Goal: Task Accomplishment & Management: Use online tool/utility

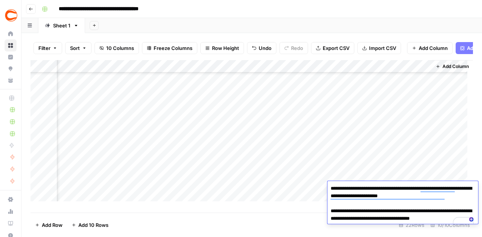
scroll to position [0, 559]
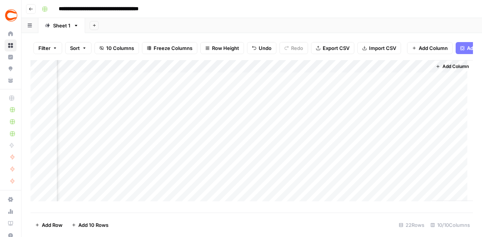
click at [458, 150] on div "Add Column" at bounding box center [451, 130] width 41 height 141
click at [32, 9] on icon "button" at bounding box center [31, 9] width 4 height 3
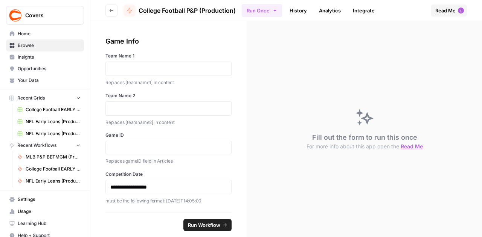
click at [110, 11] on icon "button" at bounding box center [111, 10] width 5 height 5
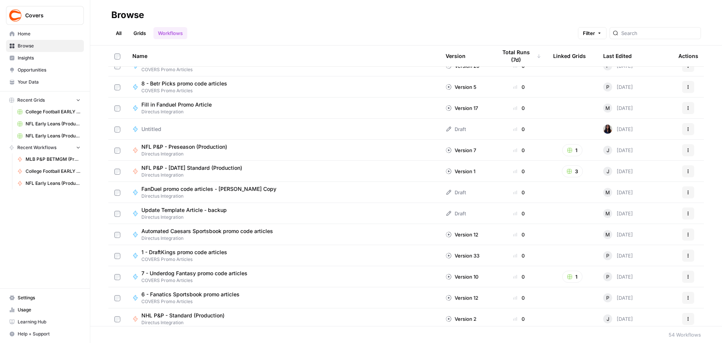
scroll to position [841, 0]
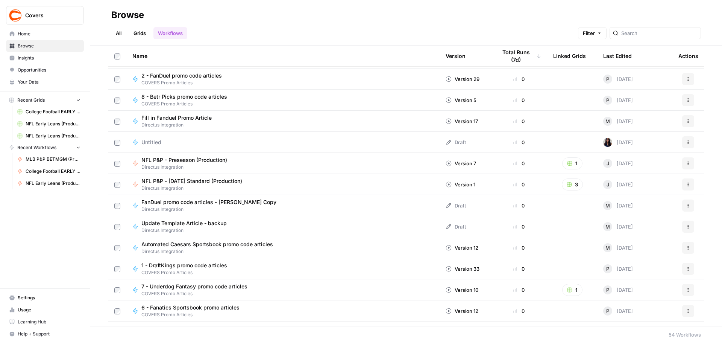
click at [243, 185] on span "Directus Integration" at bounding box center [194, 188] width 107 height 7
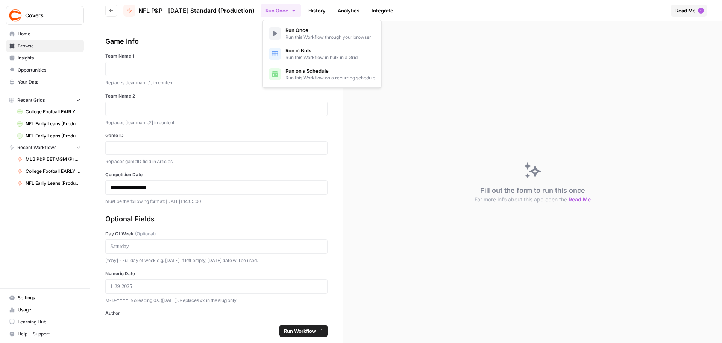
click at [285, 12] on button "Run Once" at bounding box center [281, 10] width 40 height 13
click at [314, 54] on span "Run in Bulk" at bounding box center [322, 51] width 72 height 8
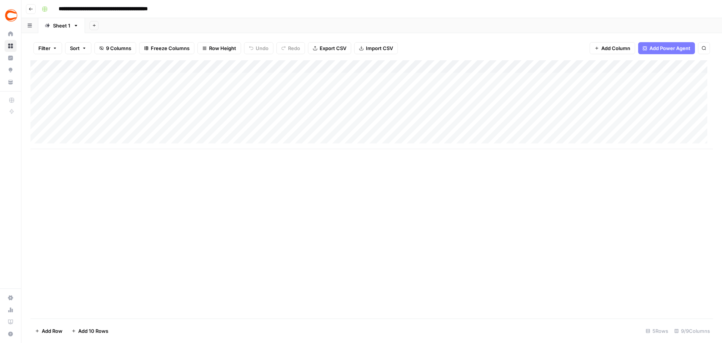
click at [102, 82] on div "Add Column" at bounding box center [371, 104] width 683 height 89
click at [103, 97] on div "Add Column" at bounding box center [371, 104] width 683 height 89
click at [94, 79] on div "Add Column" at bounding box center [371, 104] width 683 height 89
click at [114, 80] on div "Add Column" at bounding box center [371, 104] width 683 height 89
type textarea "*******"
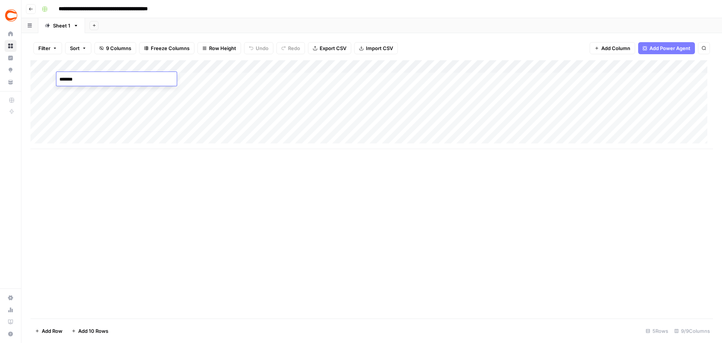
click at [193, 77] on div "Add Column" at bounding box center [371, 104] width 683 height 89
click at [287, 79] on div "Add Column" at bounding box center [371, 104] width 683 height 89
click at [382, 80] on div "Add Column" at bounding box center [371, 104] width 683 height 89
click at [474, 79] on div "Add Column" at bounding box center [371, 104] width 683 height 89
click at [481, 79] on div "Add Column" at bounding box center [371, 104] width 683 height 89
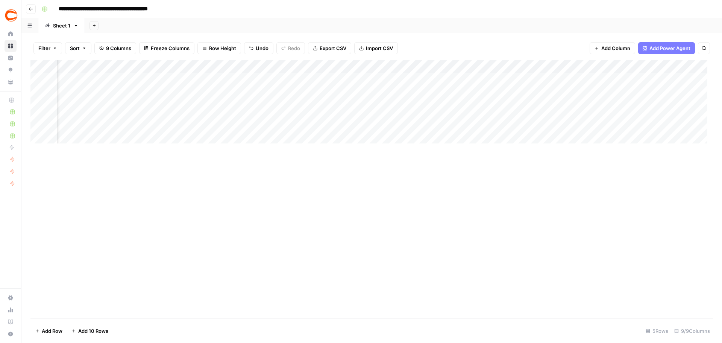
click at [481, 80] on div "Add Column" at bounding box center [371, 104] width 683 height 89
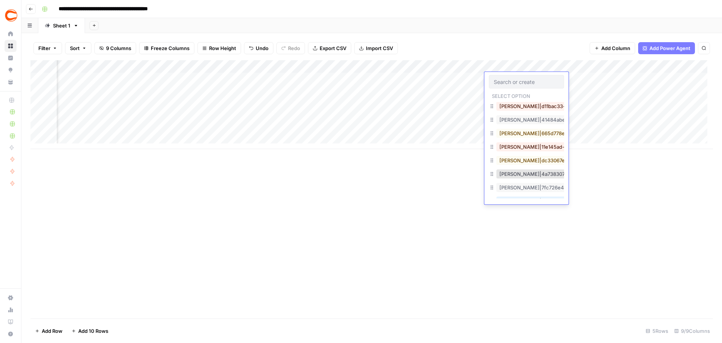
scroll to position [376, 0]
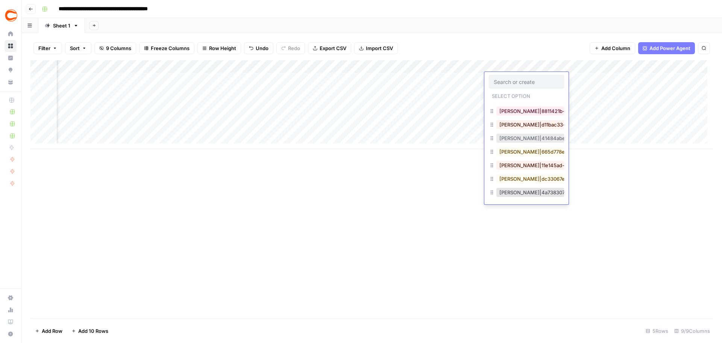
click at [481, 138] on button "[PERSON_NAME]|41484abe-b1de-4f6f-a2da-991ee7fdbc99" at bounding box center [570, 138] width 147 height 9
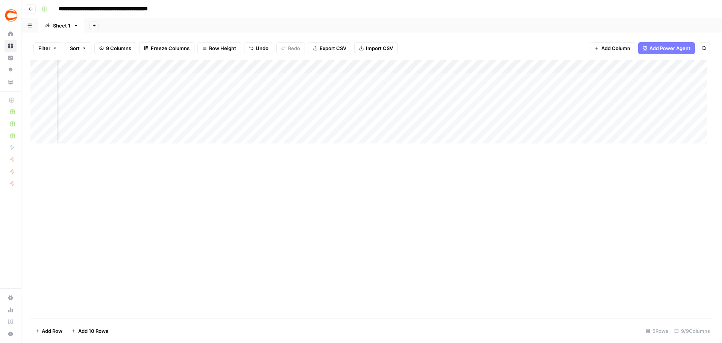
click at [481, 80] on div "Add Column" at bounding box center [371, 104] width 683 height 89
click at [117, 93] on div "Add Column" at bounding box center [371, 104] width 683 height 89
click at [106, 96] on div "Add Column" at bounding box center [371, 104] width 683 height 89
type textarea "*****"
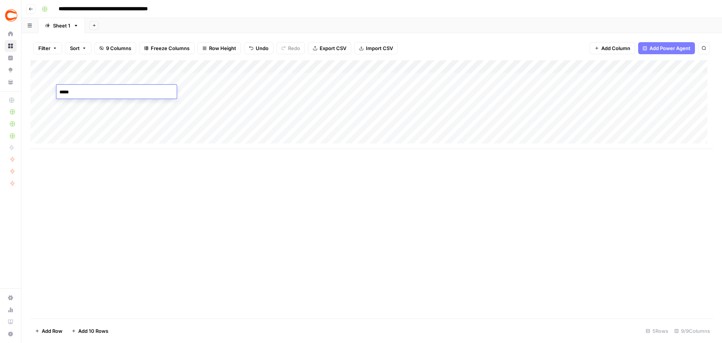
click at [201, 89] on div "Add Column" at bounding box center [371, 104] width 683 height 89
click at [300, 94] on div "Add Column" at bounding box center [371, 104] width 683 height 89
click at [366, 96] on div "Add Column" at bounding box center [371, 104] width 683 height 89
click at [481, 94] on div "Add Column" at bounding box center [371, 104] width 683 height 89
click at [481, 106] on div "Add Column" at bounding box center [371, 104] width 683 height 89
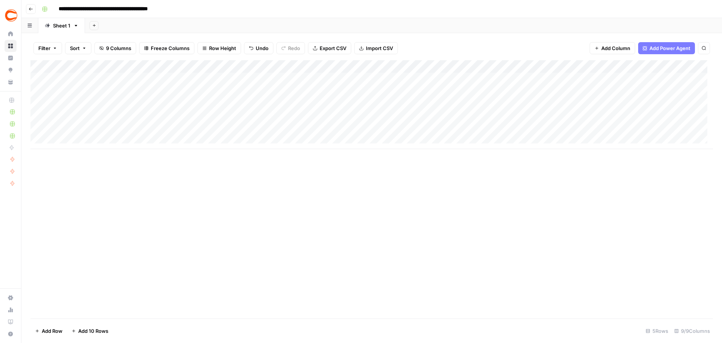
click at [481, 118] on div "Add Column" at bounding box center [371, 104] width 683 height 89
click at [479, 133] on div "Add Column" at bounding box center [371, 104] width 683 height 89
click at [481, 82] on div "Add Column" at bounding box center [371, 104] width 683 height 89
click at [481, 99] on div "Add Column" at bounding box center [371, 104] width 683 height 89
click at [481, 90] on div "Add Column" at bounding box center [371, 104] width 683 height 89
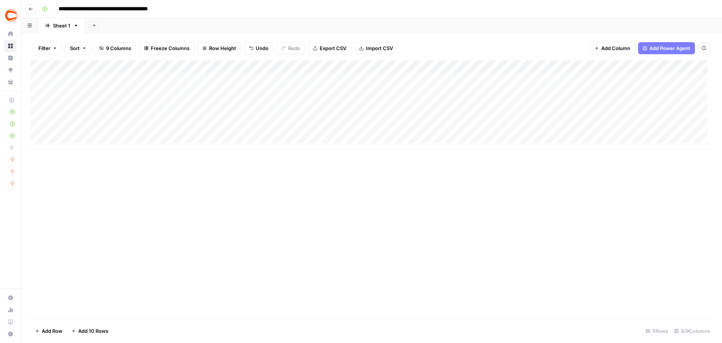
click at [481, 117] on div "Add Column" at bounding box center [371, 104] width 683 height 89
click at [481, 129] on div "Add Column" at bounding box center [371, 104] width 683 height 89
click at [481, 91] on div "Add Column" at bounding box center [371, 104] width 683 height 89
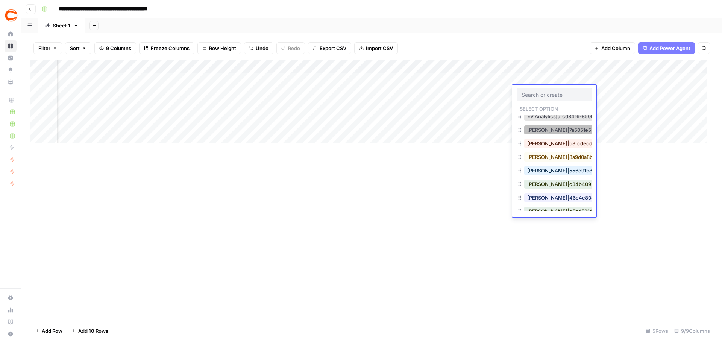
scroll to position [226, 0]
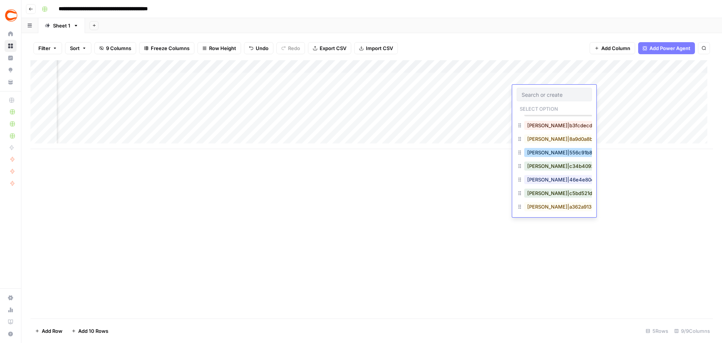
click at [481, 155] on button "[PERSON_NAME]|556c91b8-d855-4671-b2cd-84840d96b65f" at bounding box center [599, 152] width 151 height 9
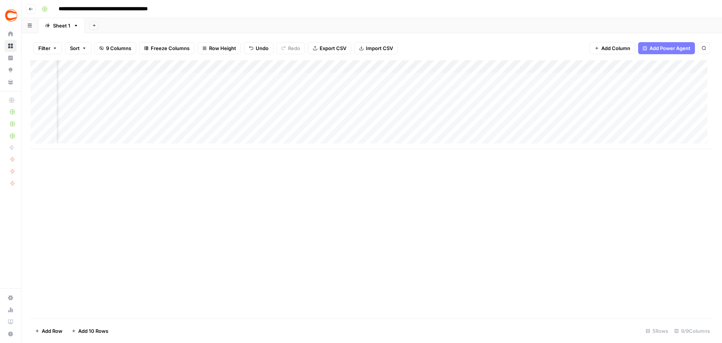
click at [481, 75] on div "Add Column" at bounding box center [371, 104] width 683 height 89
click at [481, 95] on div "Add Column" at bounding box center [371, 104] width 683 height 89
click at [481, 106] on div "Add Column" at bounding box center [371, 104] width 683 height 89
click at [481, 120] on div "Add Column" at bounding box center [371, 104] width 683 height 89
click at [481, 134] on div "Add Column" at bounding box center [371, 104] width 683 height 89
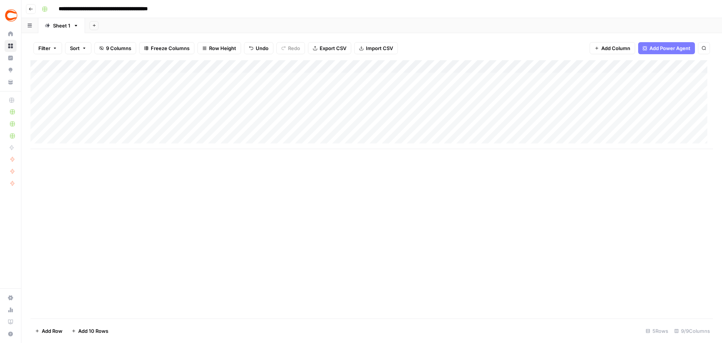
scroll to position [0, 0]
click at [99, 103] on div "Add Column" at bounding box center [371, 104] width 683 height 89
click at [181, 107] on div "Add Column" at bounding box center [371, 104] width 683 height 89
click at [299, 104] on div "Add Column" at bounding box center [371, 104] width 683 height 89
click at [379, 102] on div "Add Column" at bounding box center [371, 104] width 683 height 89
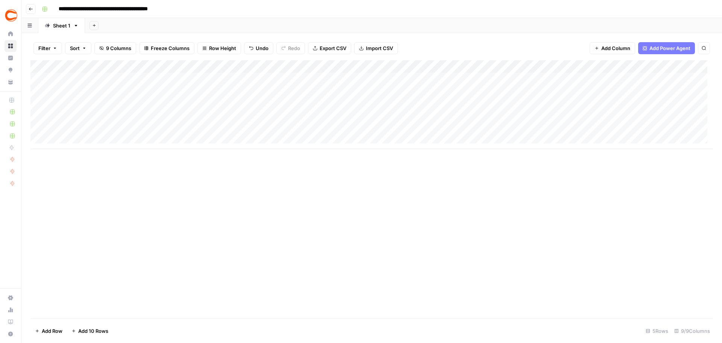
click at [376, 122] on div "Add Column" at bounding box center [371, 104] width 683 height 89
click at [371, 133] on div "Add Column" at bounding box center [371, 104] width 683 height 89
click at [481, 104] on div "Add Column" at bounding box center [371, 104] width 683 height 89
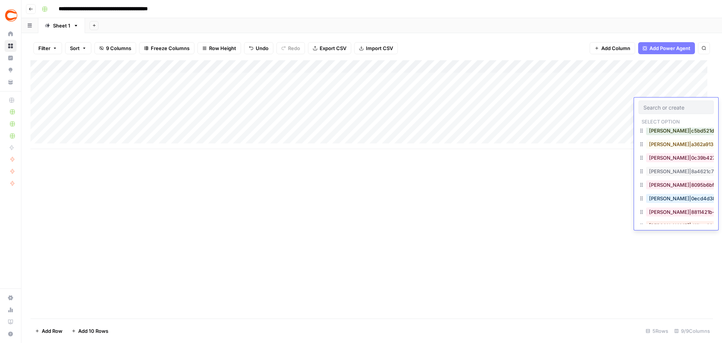
scroll to position [339, 0]
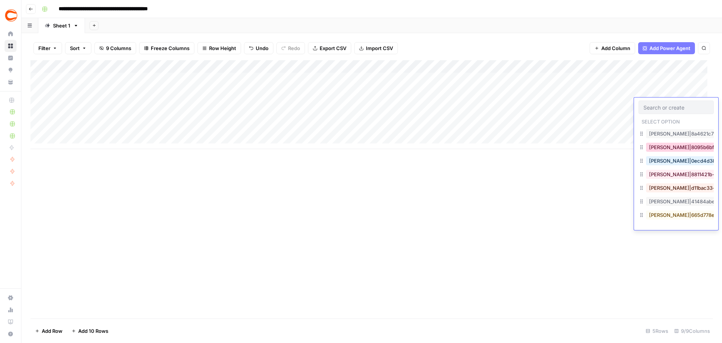
click at [481, 148] on button "[PERSON_NAME]|8095b6bf-0fff-41b1-802a-2bbcaaafd23a" at bounding box center [717, 147] width 143 height 9
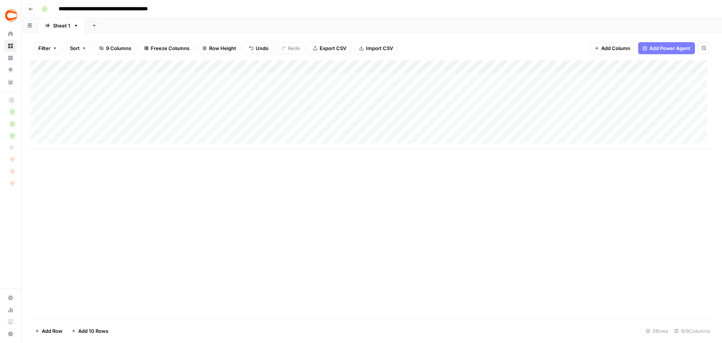
click at [99, 117] on div "Add Column" at bounding box center [371, 104] width 683 height 89
click at [193, 118] on div "Add Column" at bounding box center [371, 104] width 683 height 89
click at [319, 116] on div "Add Column" at bounding box center [371, 104] width 683 height 89
click at [481, 119] on div "Add Column" at bounding box center [371, 104] width 683 height 89
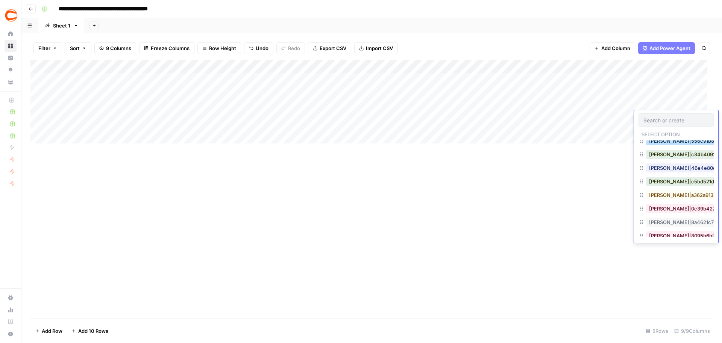
scroll to position [263, 0]
click at [481, 182] on button "[PERSON_NAME]|c5bd521d-495c-4c91-b7e1-78737e2d0d89" at bounding box center [720, 180] width 149 height 9
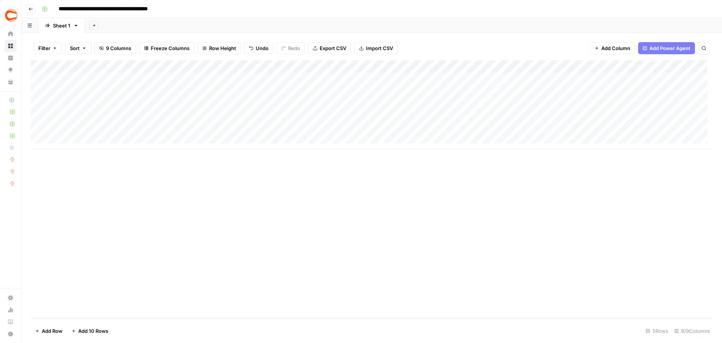
click at [79, 124] on div "Add Column" at bounding box center [371, 104] width 683 height 89
click at [188, 131] on div "Add Column" at bounding box center [371, 104] width 683 height 89
click at [308, 128] on div "Add Column" at bounding box center [371, 104] width 683 height 89
click at [481, 131] on div "Add Column" at bounding box center [371, 104] width 683 height 89
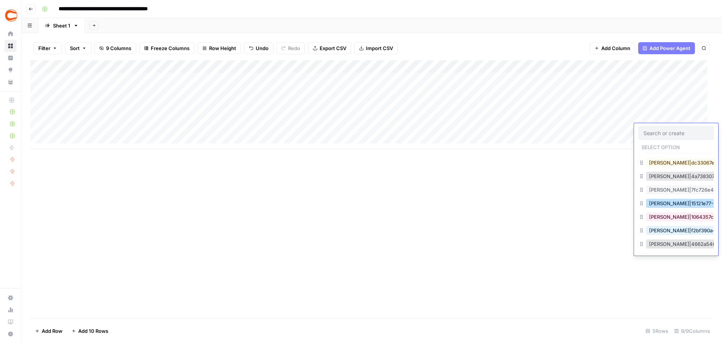
scroll to position [406, 0]
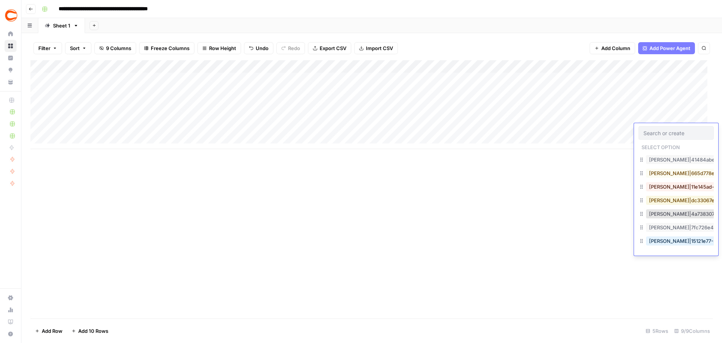
click at [481, 201] on button "[PERSON_NAME]|dc33067e-8bdb-4375-95c6-a7cfa37939f4" at bounding box center [720, 200] width 149 height 9
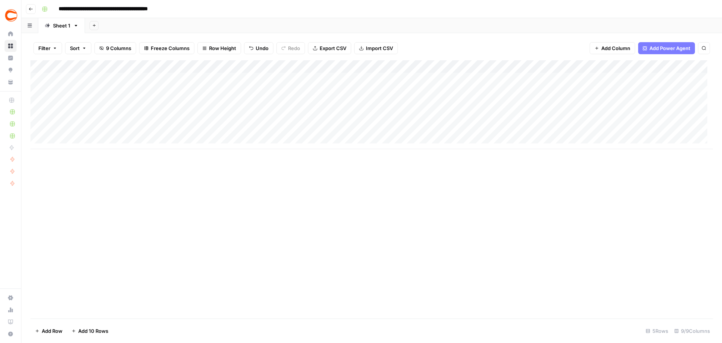
scroll to position [6, 0]
click at [94, 135] on div "Add Column" at bounding box center [371, 104] width 683 height 89
click at [92, 152] on div "Add Column" at bounding box center [371, 111] width 683 height 102
click at [94, 162] on div "Add Column" at bounding box center [371, 117] width 683 height 114
click at [97, 176] on div "Add Column" at bounding box center [371, 123] width 683 height 127
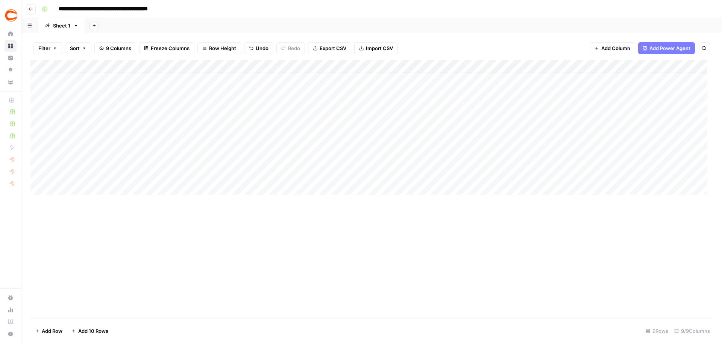
click at [100, 189] on div "Add Column" at bounding box center [371, 130] width 683 height 140
click at [95, 142] on div "Add Column" at bounding box center [371, 136] width 683 height 153
click at [89, 137] on div "Add Column" at bounding box center [371, 136] width 683 height 153
type textarea "****"
click at [202, 140] on div "Add Column" at bounding box center [371, 136] width 683 height 153
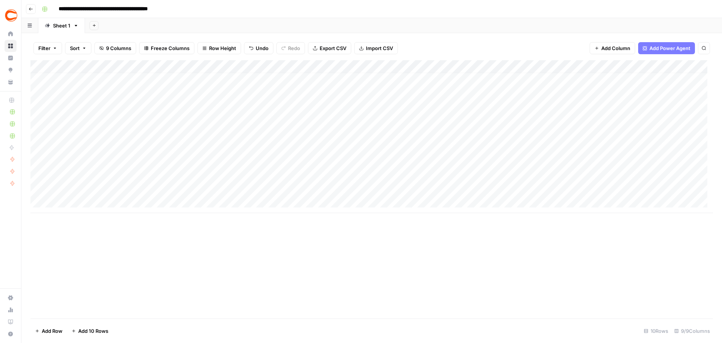
click at [296, 136] on div "Add Column" at bounding box center [371, 136] width 683 height 153
click at [362, 125] on div "Add Column" at bounding box center [371, 136] width 683 height 153
click at [369, 137] on div "Add Column" at bounding box center [371, 136] width 683 height 153
click at [372, 150] on div "Add Column" at bounding box center [371, 136] width 683 height 153
click at [372, 164] on div "Add Column" at bounding box center [371, 136] width 683 height 153
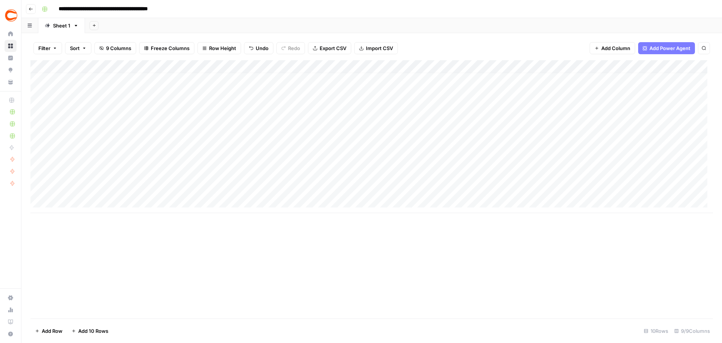
click at [473, 126] on div "Add Column" at bounding box center [371, 136] width 683 height 153
click at [474, 140] on div "Add Column" at bounding box center [371, 136] width 683 height 153
click at [480, 151] on div "Add Column" at bounding box center [371, 136] width 683 height 153
click at [477, 164] on div "Add Column" at bounding box center [371, 136] width 683 height 153
click at [474, 173] on div "Add Column" at bounding box center [371, 136] width 683 height 153
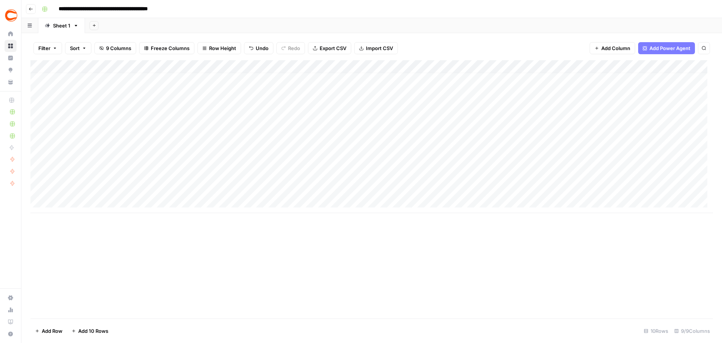
click at [475, 189] on div "Add Column" at bounding box center [371, 136] width 683 height 153
click at [481, 123] on div "Add Column" at bounding box center [371, 136] width 683 height 153
click at [481, 136] on div "Add Column" at bounding box center [371, 136] width 683 height 153
click at [481, 147] on div "Add Column" at bounding box center [371, 136] width 683 height 153
click at [481, 164] on div "Add Column" at bounding box center [371, 136] width 683 height 153
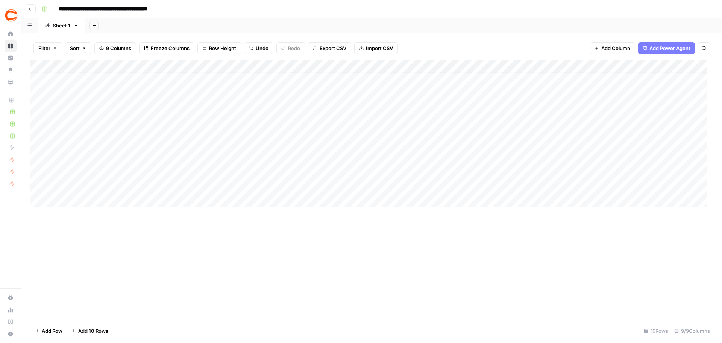
click at [481, 173] on div "Add Column" at bounding box center [371, 136] width 683 height 153
click at [481, 187] on div "Add Column" at bounding box center [371, 136] width 683 height 153
click at [481, 144] on div "Add Column" at bounding box center [371, 136] width 683 height 153
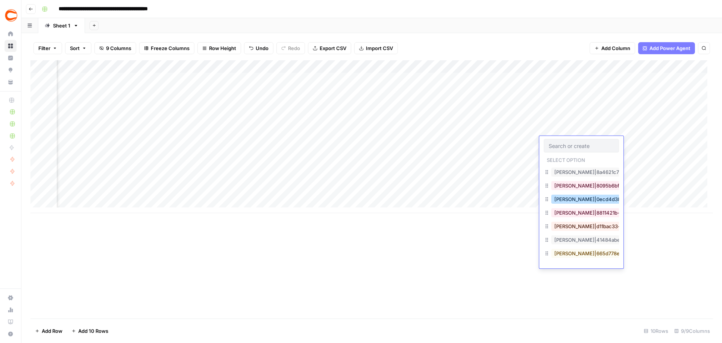
scroll to position [376, 0]
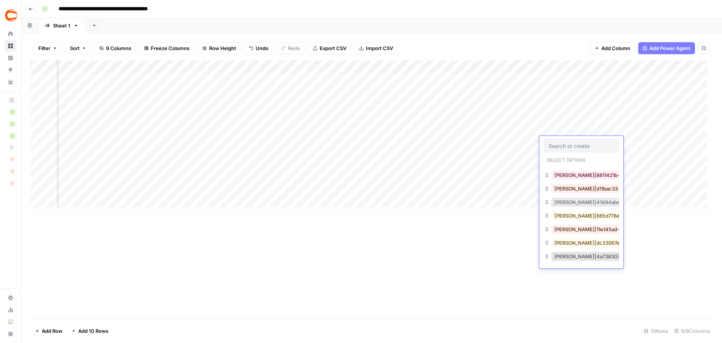
click at [481, 203] on button "[PERSON_NAME]|41484abe-b1de-4f6f-a2da-991ee7fdbc99" at bounding box center [625, 202] width 147 height 9
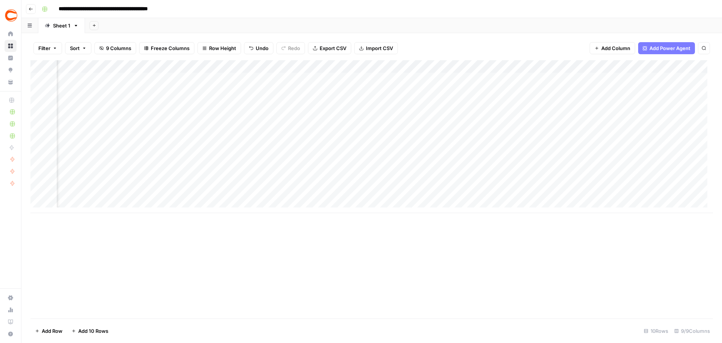
click at [481, 129] on div "Add Column" at bounding box center [371, 136] width 683 height 153
click at [481, 150] on div "Add Column" at bounding box center [371, 136] width 683 height 153
click at [481, 139] on div "Add Column" at bounding box center [371, 136] width 683 height 153
click at [481, 171] on div "Add Column" at bounding box center [371, 136] width 683 height 153
click at [481, 181] on div "Add Column" at bounding box center [371, 136] width 683 height 153
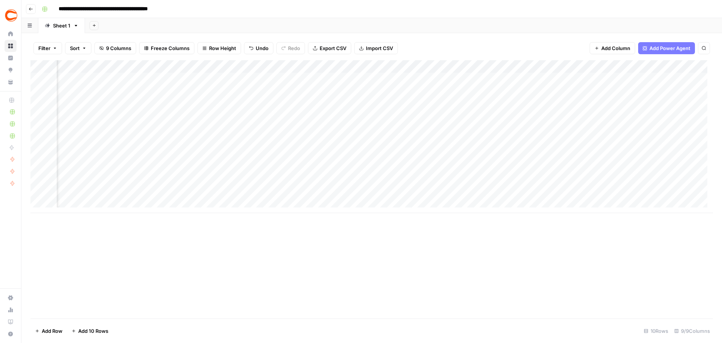
click at [481, 198] on div "Add Column" at bounding box center [371, 136] width 683 height 153
click at [100, 156] on div "Add Column" at bounding box center [371, 136] width 683 height 153
click at [129, 158] on div "Add Column" at bounding box center [371, 136] width 683 height 153
type textarea "********"
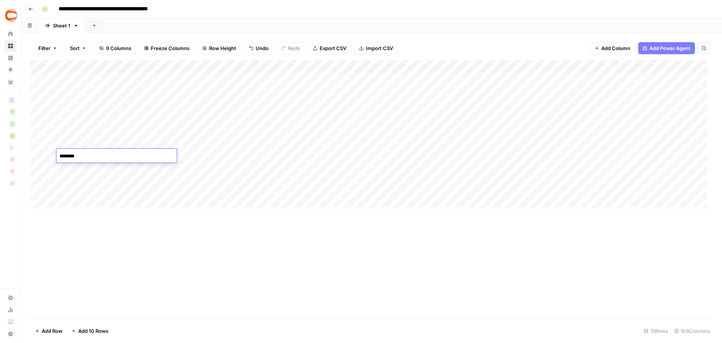
click at [202, 158] on div "Add Column" at bounding box center [371, 136] width 683 height 153
click at [293, 157] on div "Add Column" at bounding box center [371, 136] width 683 height 153
click at [481, 157] on div "Add Column" at bounding box center [371, 136] width 683 height 153
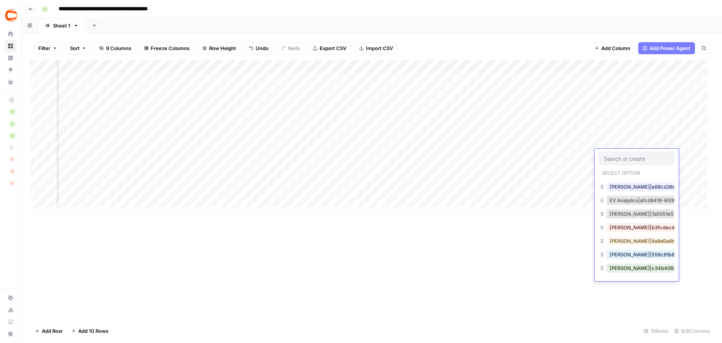
scroll to position [188, 0]
click at [481, 237] on button "[PERSON_NAME]|8a9d0a8b-94db-4176-b299-c8ac2ccc85f5" at bounding box center [682, 240] width 150 height 9
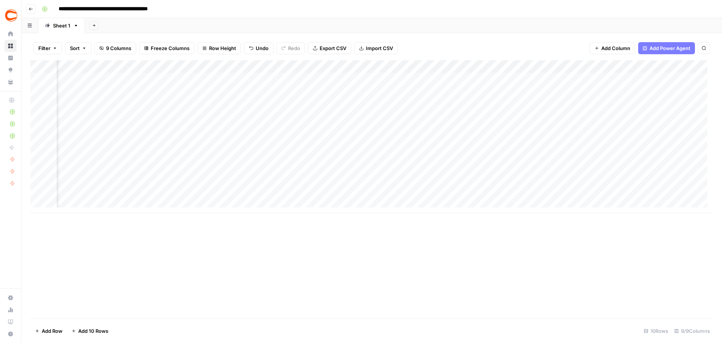
scroll to position [0, 0]
click at [84, 169] on div "Add Column" at bounding box center [371, 136] width 683 height 153
click at [174, 168] on div "Add Column" at bounding box center [371, 136] width 683 height 153
click at [293, 171] on div "Add Column" at bounding box center [371, 136] width 683 height 153
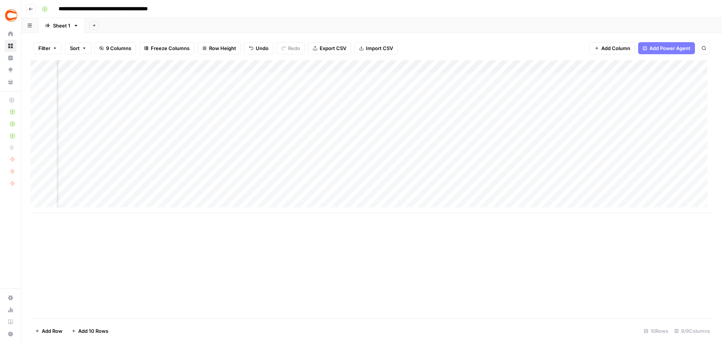
click at [481, 168] on div "Add Column" at bounding box center [371, 136] width 683 height 153
click at [481, 171] on div "Add Column" at bounding box center [371, 136] width 683 height 153
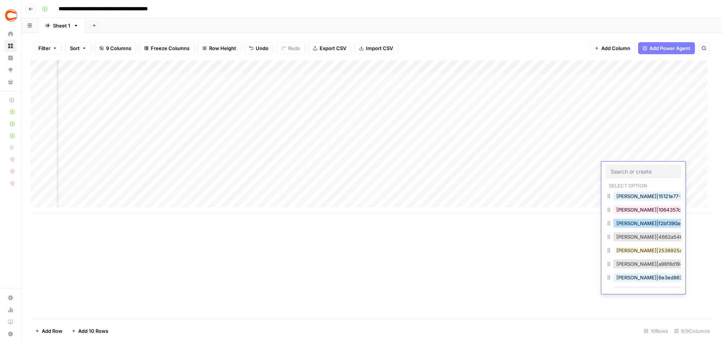
scroll to position [519, 0]
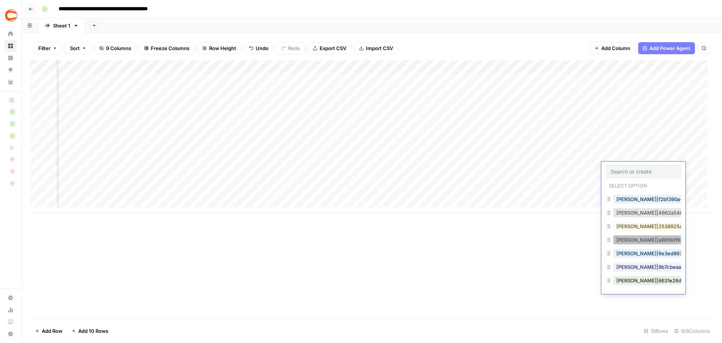
click at [481, 235] on button "[PERSON_NAME]|a96f8d19-c530-4f5d-9242-32a8adb6cc99" at bounding box center [689, 239] width 150 height 9
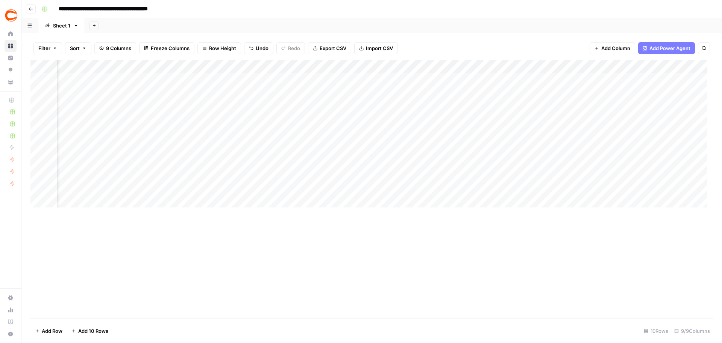
scroll to position [0, 0]
click at [123, 181] on div "Add Column" at bounding box center [371, 136] width 683 height 153
click at [111, 180] on div "Add Column" at bounding box center [371, 136] width 683 height 153
type textarea "******"
click at [216, 179] on div "Add Column" at bounding box center [371, 136] width 683 height 153
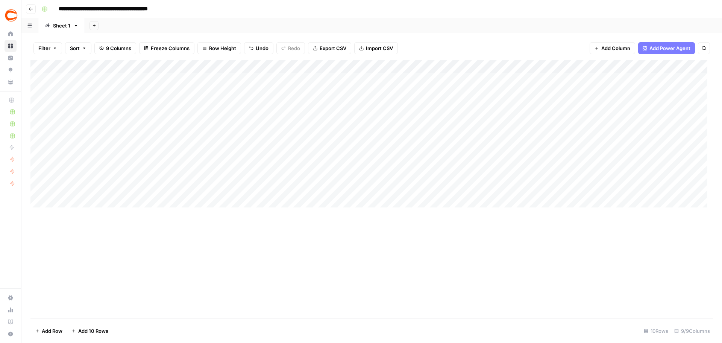
click at [298, 178] on div "Add Column" at bounding box center [371, 136] width 683 height 153
click at [401, 179] on div "Add Column" at bounding box center [371, 136] width 683 height 153
click at [481, 181] on div "Add Column" at bounding box center [371, 136] width 683 height 153
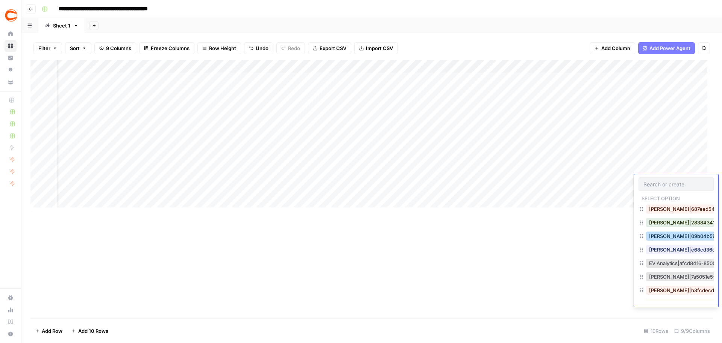
scroll to position [226, 0]
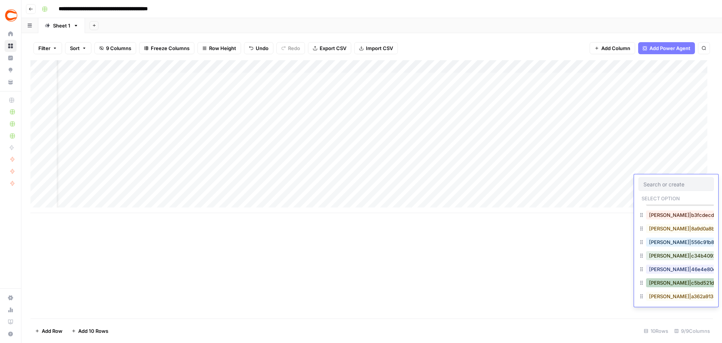
click at [481, 237] on button "[PERSON_NAME]|c5bd521d-495c-4c91-b7e1-78737e2d0d89" at bounding box center [720, 282] width 149 height 9
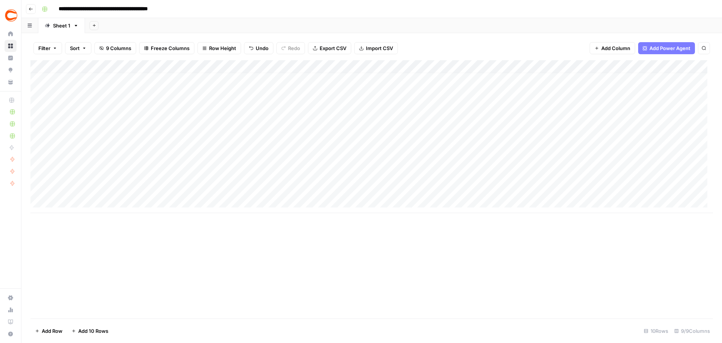
scroll to position [6, 0]
click at [109, 187] on div "Add Column" at bounding box center [371, 136] width 683 height 153
click at [184, 189] on div "Add Column" at bounding box center [371, 136] width 683 height 153
click at [302, 188] on div "Add Column" at bounding box center [371, 136] width 683 height 153
click at [372, 190] on div "Add Column" at bounding box center [371, 136] width 683 height 153
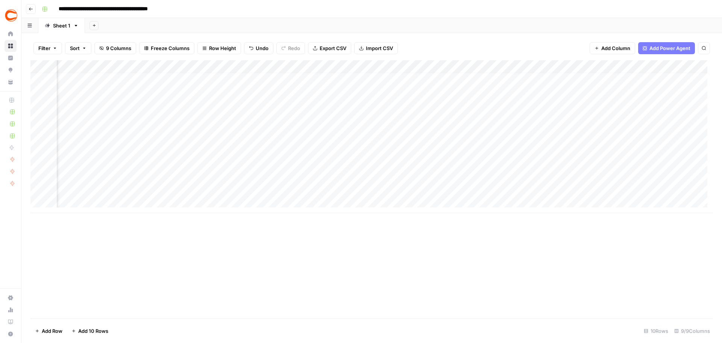
scroll to position [6, 99]
click at [481, 185] on div "Add Column" at bounding box center [371, 136] width 683 height 153
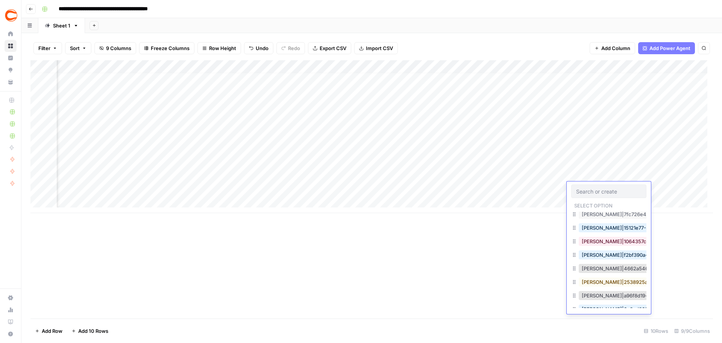
scroll to position [489, 0]
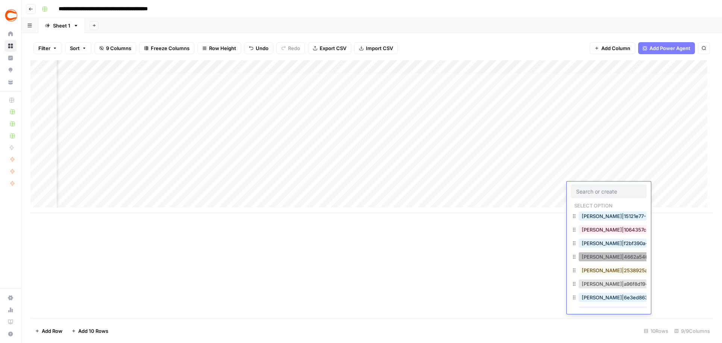
click at [481, 237] on button "[PERSON_NAME]|4662a546-6738-4ea3-9b54-14482fc0b1e6" at bounding box center [654, 256] width 151 height 9
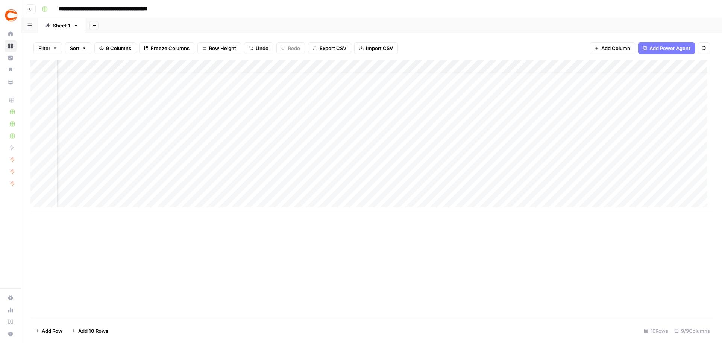
scroll to position [6, 0]
click at [125, 203] on div "Add Column" at bounding box center [371, 136] width 683 height 153
click at [86, 201] on textarea at bounding box center [116, 201] width 120 height 11
paste textarea "*******"
type textarea "*******"
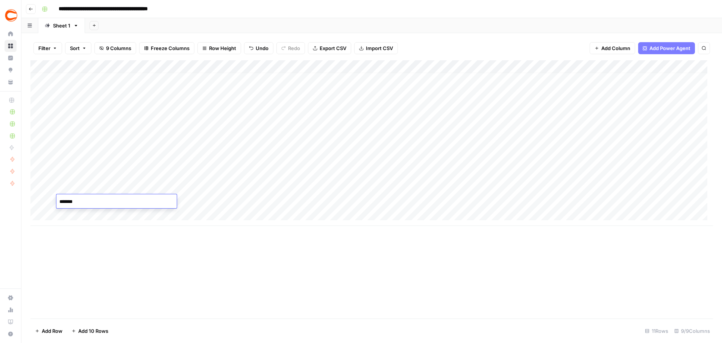
click at [208, 203] on div "Add Column" at bounding box center [371, 143] width 683 height 166
click at [288, 202] on div "Add Column" at bounding box center [371, 143] width 683 height 166
click at [402, 186] on div "Add Column" at bounding box center [371, 143] width 683 height 166
click at [393, 204] on div "Add Column" at bounding box center [371, 143] width 683 height 166
click at [476, 187] on div "Add Column" at bounding box center [371, 143] width 683 height 166
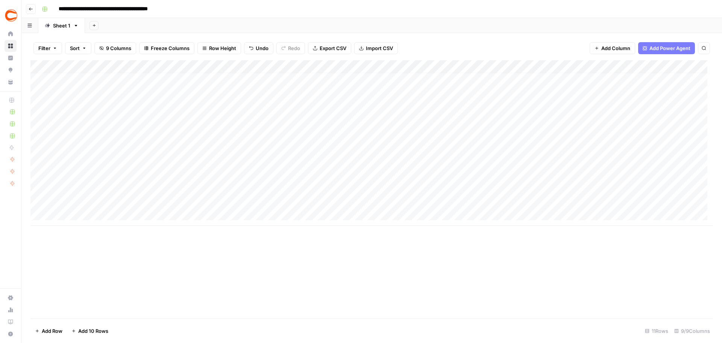
click at [481, 199] on div "Add Column" at bounding box center [371, 143] width 683 height 166
click at [481, 183] on div "Add Column" at bounding box center [371, 143] width 683 height 166
click at [481, 198] on div "Add Column" at bounding box center [371, 143] width 683 height 166
click at [481, 199] on div "Add Column" at bounding box center [371, 143] width 683 height 166
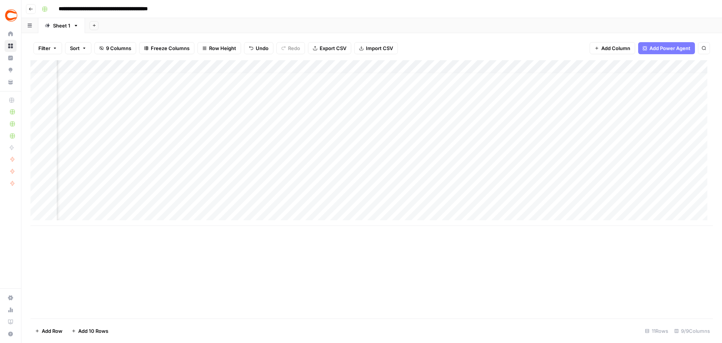
click at [481, 199] on div "Add Column" at bounding box center [371, 143] width 683 height 166
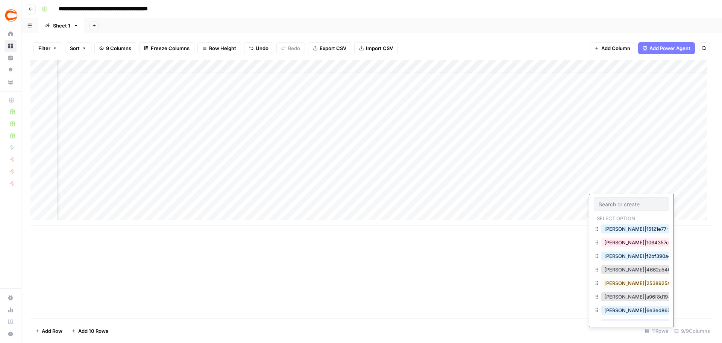
scroll to position [519, 0]
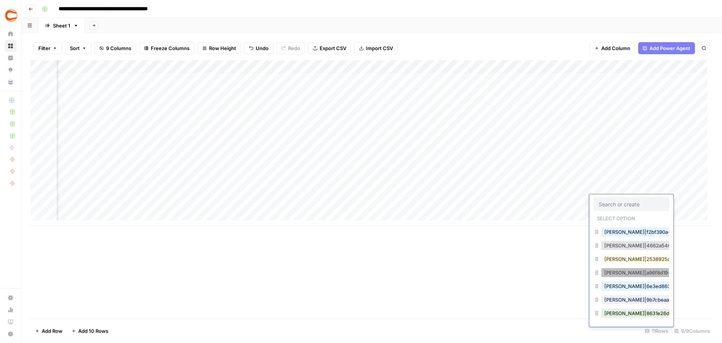
click at [481, 237] on button "[PERSON_NAME]|a96f8d19-c530-4f5d-9242-32a8adb6cc99" at bounding box center [677, 272] width 150 height 9
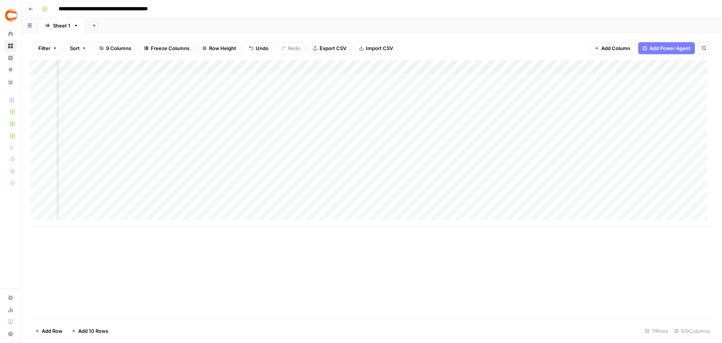
click at [481, 191] on div "Add Column" at bounding box center [371, 143] width 683 height 166
click at [481, 202] on div "Add Column" at bounding box center [371, 143] width 683 height 166
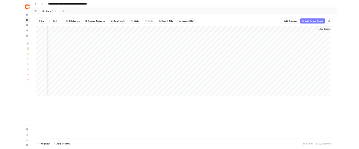
scroll to position [0, 267]
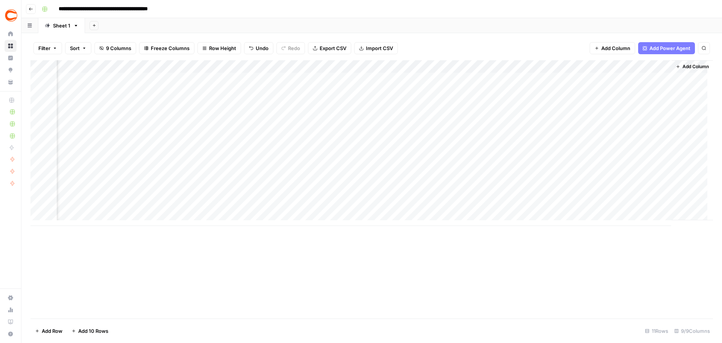
click at [481, 67] on div "Add Column" at bounding box center [371, 143] width 683 height 166
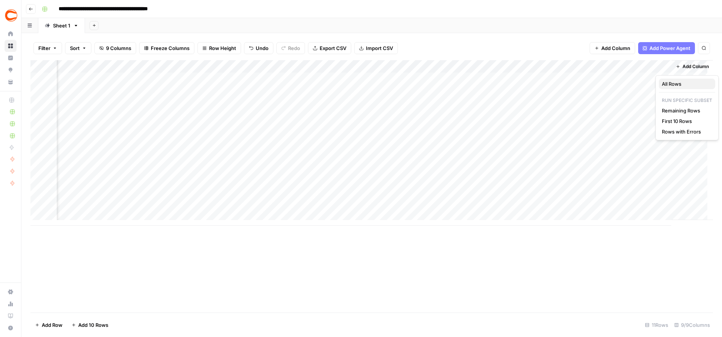
click at [481, 81] on span "All Rows" at bounding box center [685, 84] width 47 height 8
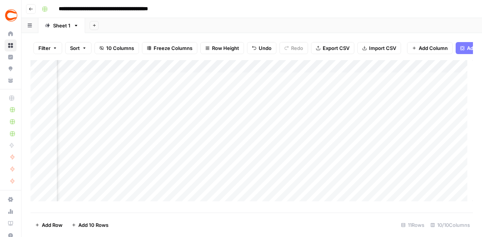
scroll to position [0, 576]
click at [383, 90] on div "Add Column" at bounding box center [251, 133] width 442 height 147
click at [385, 87] on div "Add Column" at bounding box center [251, 133] width 442 height 147
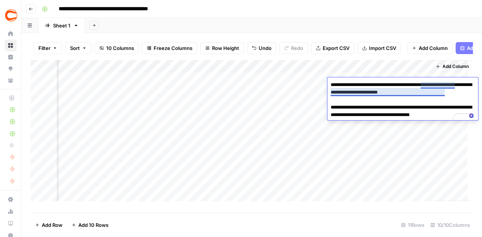
drag, startPoint x: 446, startPoint y: 95, endPoint x: 430, endPoint y: 95, distance: 15.8
click at [430, 95] on textarea "**********" at bounding box center [402, 104] width 150 height 48
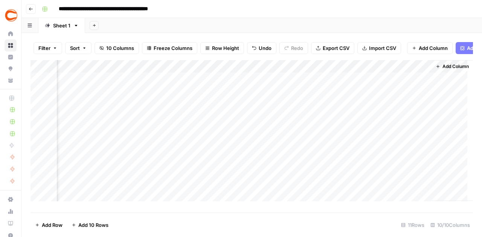
click at [431, 159] on div "Add Column" at bounding box center [451, 130] width 41 height 141
click at [396, 98] on div "Add Column" at bounding box center [251, 133] width 442 height 147
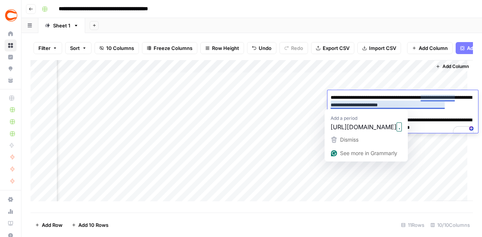
drag, startPoint x: 445, startPoint y: 107, endPoint x: 431, endPoint y: 108, distance: 13.5
click at [431, 108] on textarea "**********" at bounding box center [402, 117] width 150 height 48
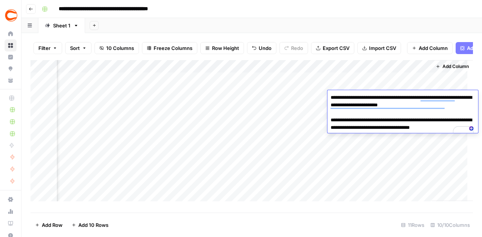
click at [301, 128] on div "Add Column" at bounding box center [251, 133] width 442 height 147
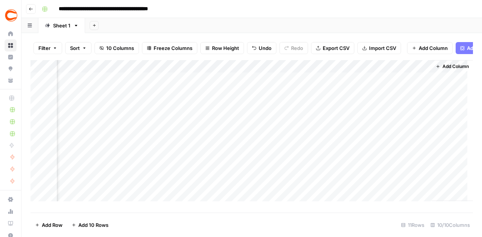
click at [367, 95] on div "Add Column" at bounding box center [251, 133] width 442 height 147
click at [390, 99] on div "Add Column" at bounding box center [251, 133] width 442 height 147
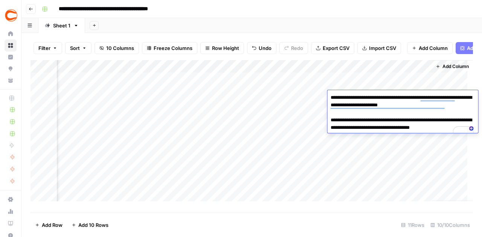
click at [309, 138] on div "Add Column" at bounding box center [251, 133] width 442 height 147
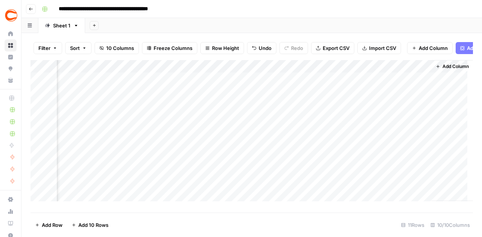
click at [390, 108] on div "Add Column" at bounding box center [251, 133] width 442 height 147
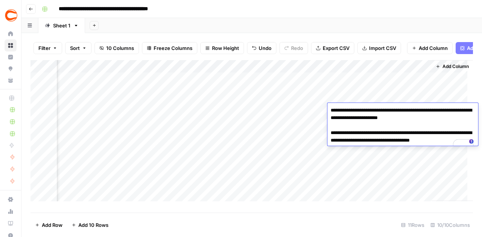
drag, startPoint x: 439, startPoint y: 119, endPoint x: 431, endPoint y: 121, distance: 8.4
click at [431, 121] on textarea "**********" at bounding box center [402, 129] width 150 height 48
click at [394, 91] on div "Add Column" at bounding box center [251, 133] width 442 height 147
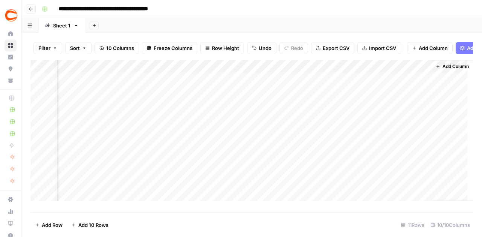
click at [401, 123] on div "Add Column" at bounding box center [251, 133] width 442 height 147
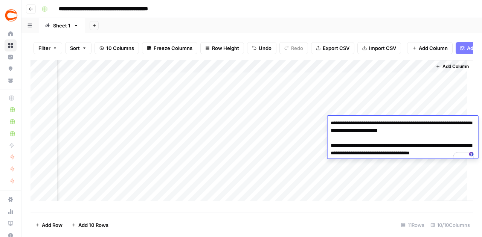
drag, startPoint x: 448, startPoint y: 133, endPoint x: 431, endPoint y: 133, distance: 16.9
click at [431, 133] on textarea "**********" at bounding box center [402, 142] width 150 height 48
click at [433, 96] on div "Add Column" at bounding box center [451, 130] width 41 height 141
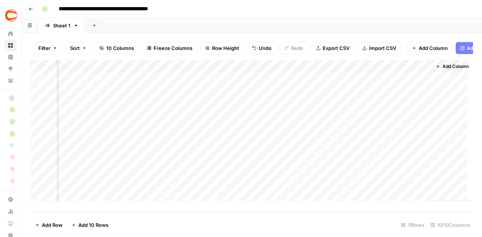
click at [402, 134] on div "Add Column" at bounding box center [251, 133] width 442 height 147
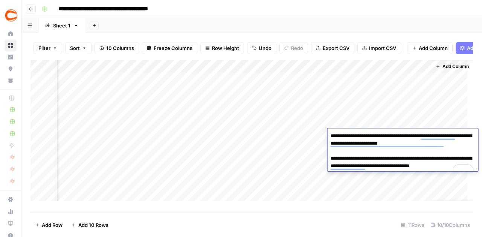
drag, startPoint x: 446, startPoint y: 144, endPoint x: 431, endPoint y: 147, distance: 15.3
click at [431, 147] on textarea "**********" at bounding box center [402, 155] width 150 height 48
click at [431, 106] on div "Add Column" at bounding box center [451, 130] width 41 height 141
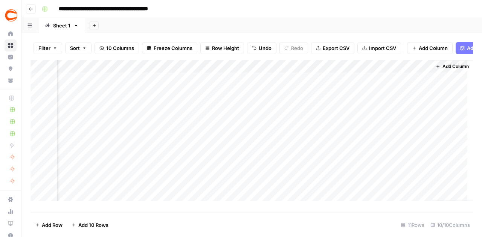
click at [403, 145] on div "Add Column" at bounding box center [251, 133] width 442 height 147
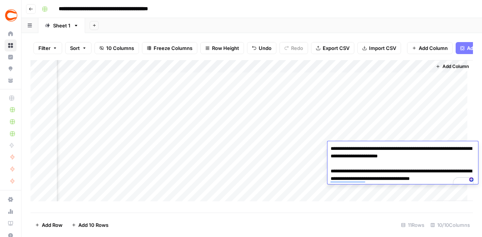
drag, startPoint x: 445, startPoint y: 157, endPoint x: 431, endPoint y: 160, distance: 14.2
click at [431, 160] on textarea "**********" at bounding box center [402, 168] width 150 height 48
click at [440, 105] on div "Add Column" at bounding box center [451, 130] width 41 height 141
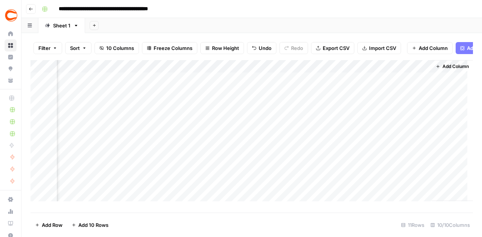
click at [407, 163] on div "Add Column" at bounding box center [251, 133] width 442 height 147
click at [407, 162] on div "Add Column" at bounding box center [251, 133] width 442 height 147
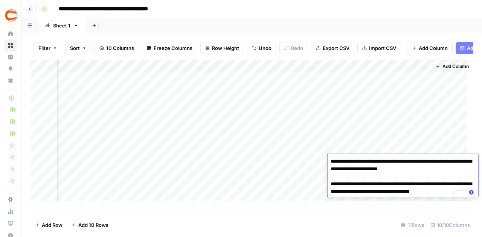
drag, startPoint x: 446, startPoint y: 171, endPoint x: 430, endPoint y: 173, distance: 15.9
click at [430, 173] on textarea "**********" at bounding box center [402, 181] width 150 height 48
click at [452, 128] on div "Add Column" at bounding box center [451, 130] width 41 height 141
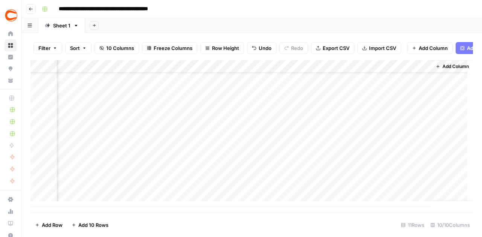
click at [400, 151] on div "Add Column" at bounding box center [251, 133] width 442 height 147
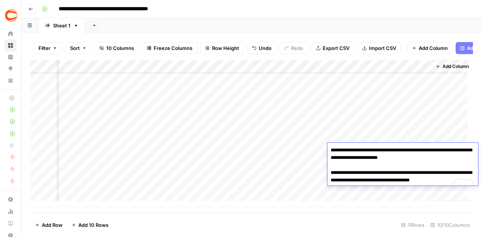
drag, startPoint x: 442, startPoint y: 157, endPoint x: 431, endPoint y: 159, distance: 11.4
click at [431, 159] on textarea "**********" at bounding box center [402, 169] width 150 height 48
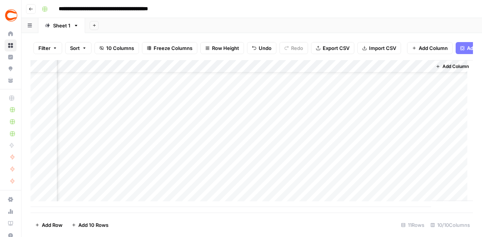
click at [432, 112] on div "Add Column" at bounding box center [451, 130] width 41 height 141
click at [393, 166] on div "Add Column" at bounding box center [251, 133] width 442 height 147
click at [391, 163] on div "Add Column" at bounding box center [251, 133] width 442 height 147
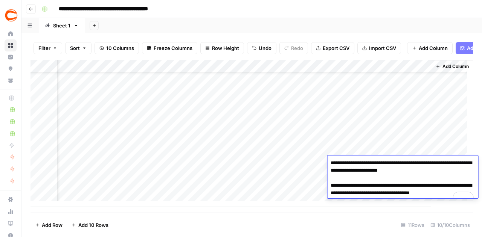
drag, startPoint x: 449, startPoint y: 171, endPoint x: 431, endPoint y: 172, distance: 18.1
click at [431, 172] on textarea "**********" at bounding box center [402, 182] width 150 height 48
click at [446, 118] on div "Add Column" at bounding box center [451, 130] width 41 height 141
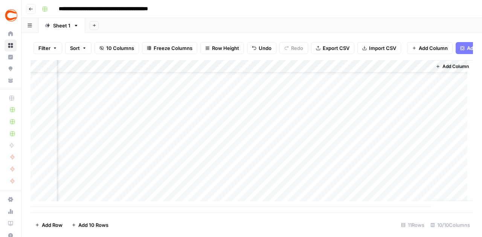
click at [407, 175] on div "Add Column" at bounding box center [251, 133] width 442 height 147
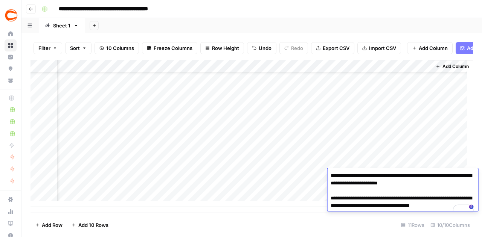
drag, startPoint x: 439, startPoint y: 186, endPoint x: 431, endPoint y: 186, distance: 8.3
click at [431, 186] on textarea "**********" at bounding box center [402, 195] width 150 height 48
click at [431, 148] on div "Add Column" at bounding box center [451, 130] width 41 height 141
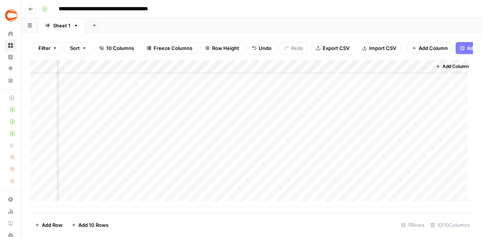
click at [402, 190] on div "Add Column" at bounding box center [251, 133] width 442 height 147
click at [401, 190] on div "Add Column" at bounding box center [251, 133] width 442 height 147
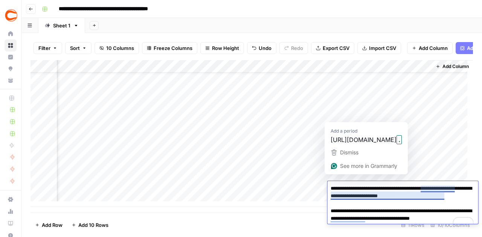
drag, startPoint x: 451, startPoint y: 197, endPoint x: 431, endPoint y: 199, distance: 20.4
click at [431, 199] on textarea "**********" at bounding box center [402, 208] width 150 height 48
